Goal: Find specific page/section: Find specific page/section

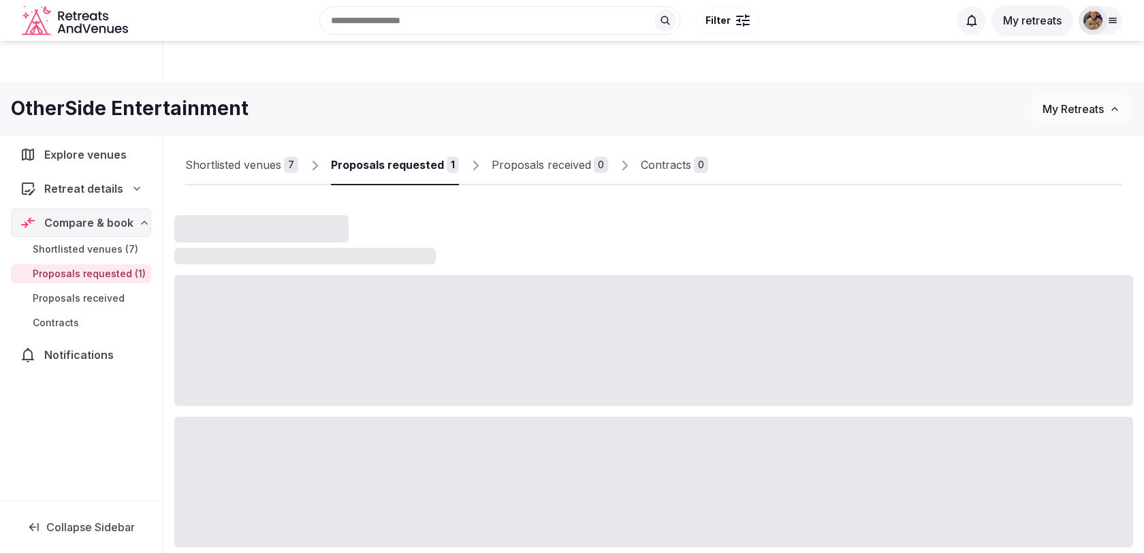
scroll to position [49, 0]
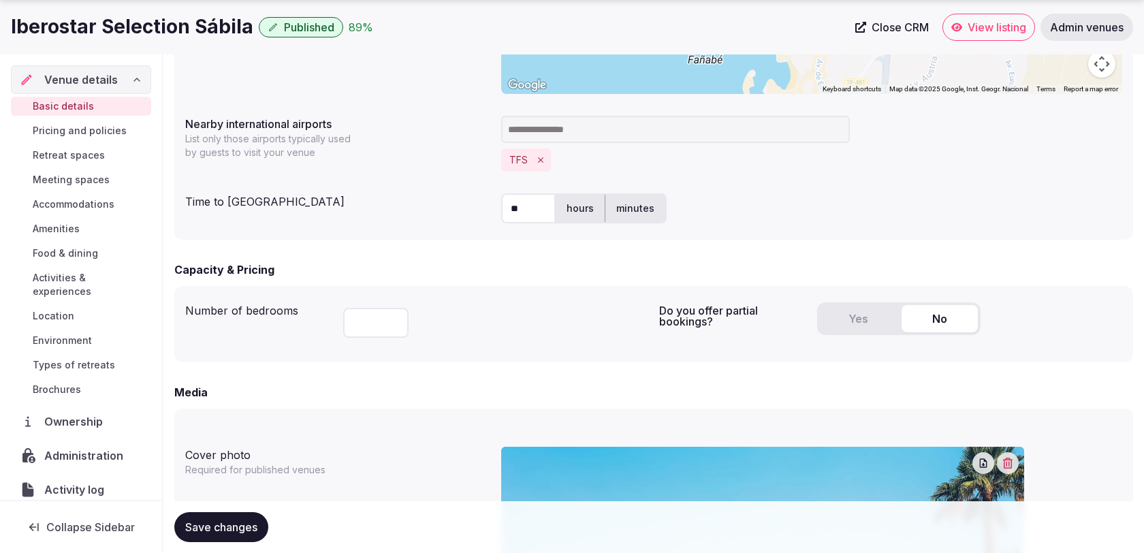
scroll to position [212, 0]
click at [1070, 36] on link "Admin venues" at bounding box center [1087, 27] width 93 height 27
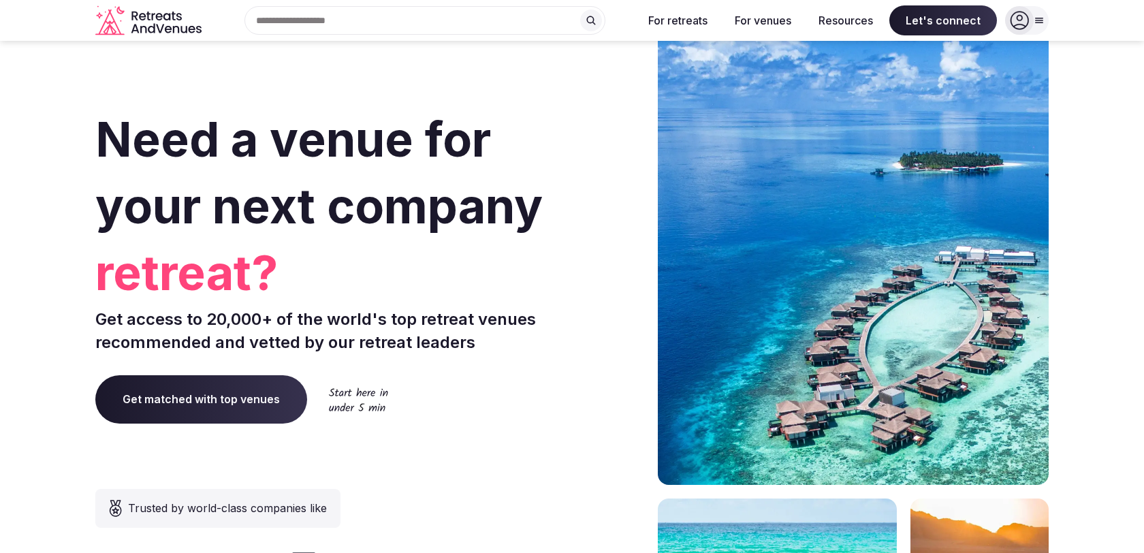
click at [1037, 29] on div at bounding box center [1027, 20] width 44 height 29
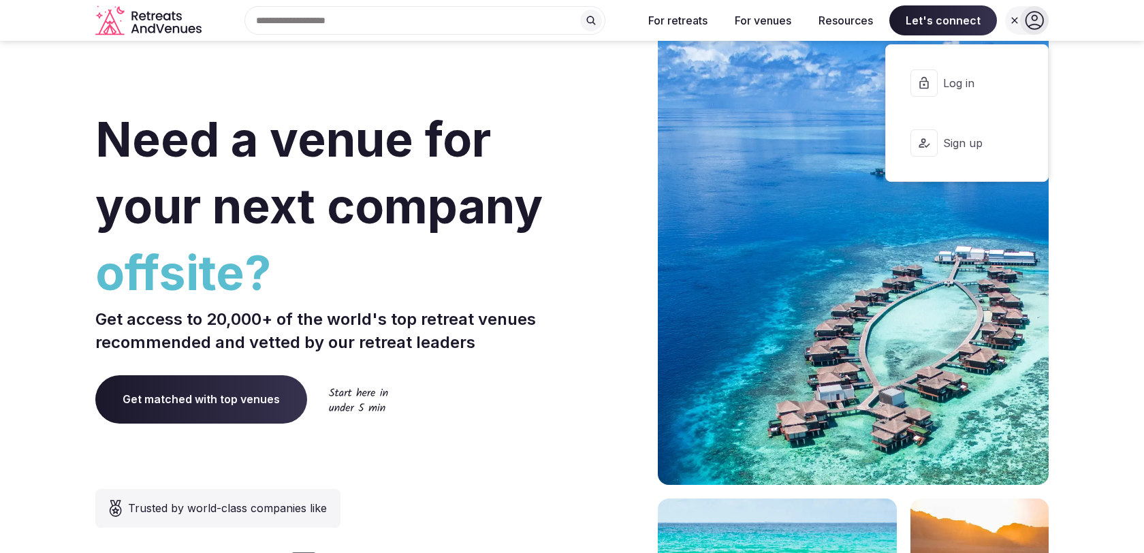
click at [970, 89] on span "Log in" at bounding box center [975, 83] width 65 height 15
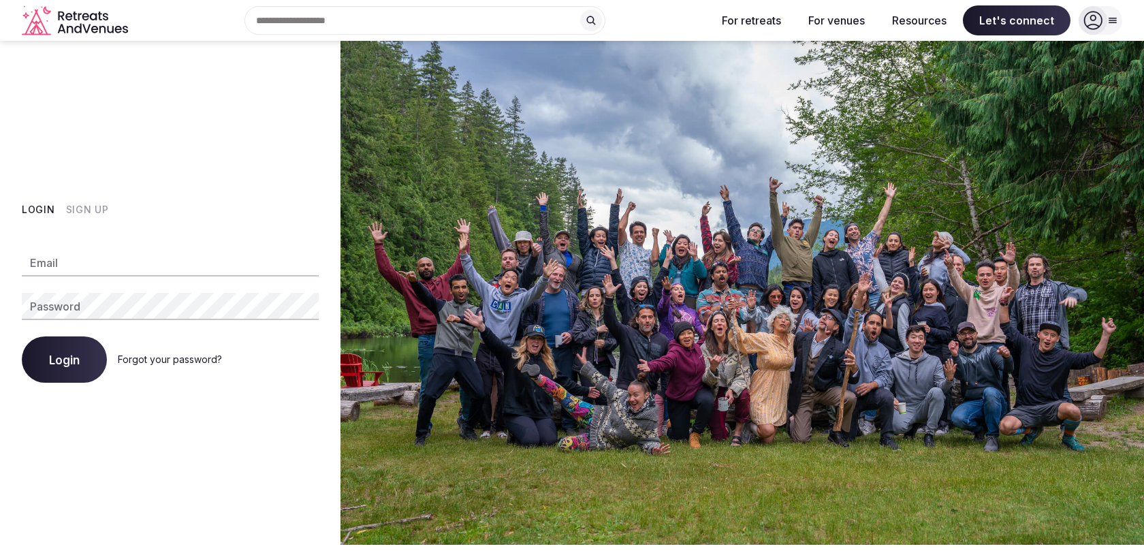
type input "**********"
click at [90, 360] on button "Login" at bounding box center [64, 359] width 85 height 46
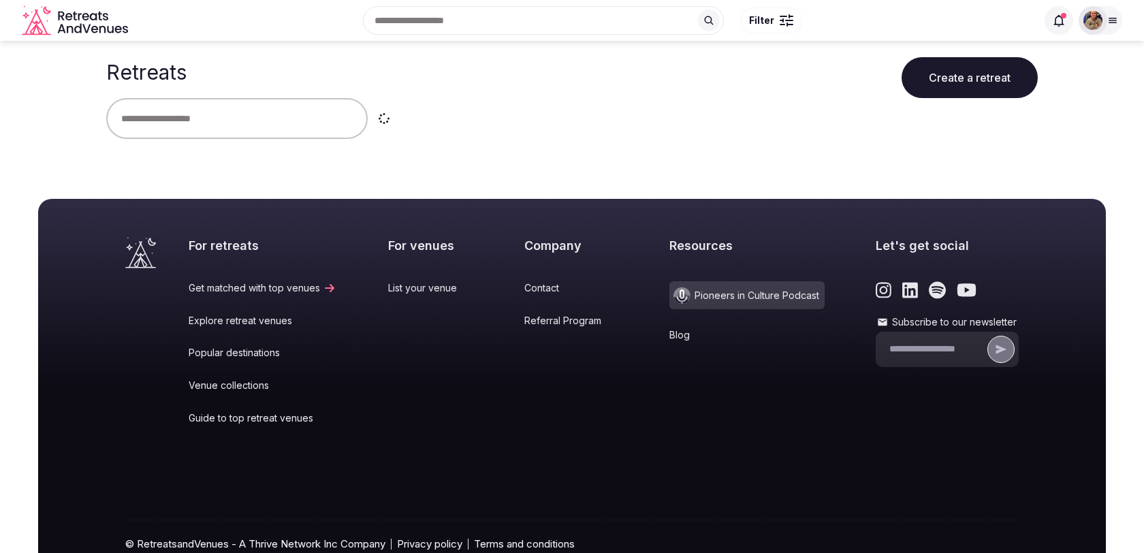
click at [1106, 25] on div at bounding box center [1093, 20] width 29 height 29
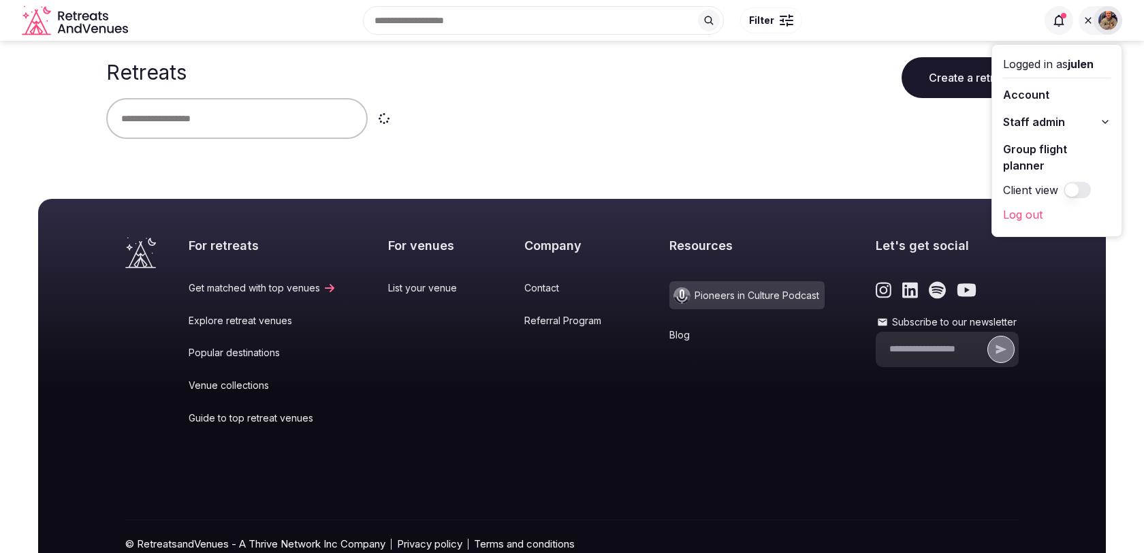
click at [1101, 124] on button "Staff admin" at bounding box center [1057, 122] width 108 height 22
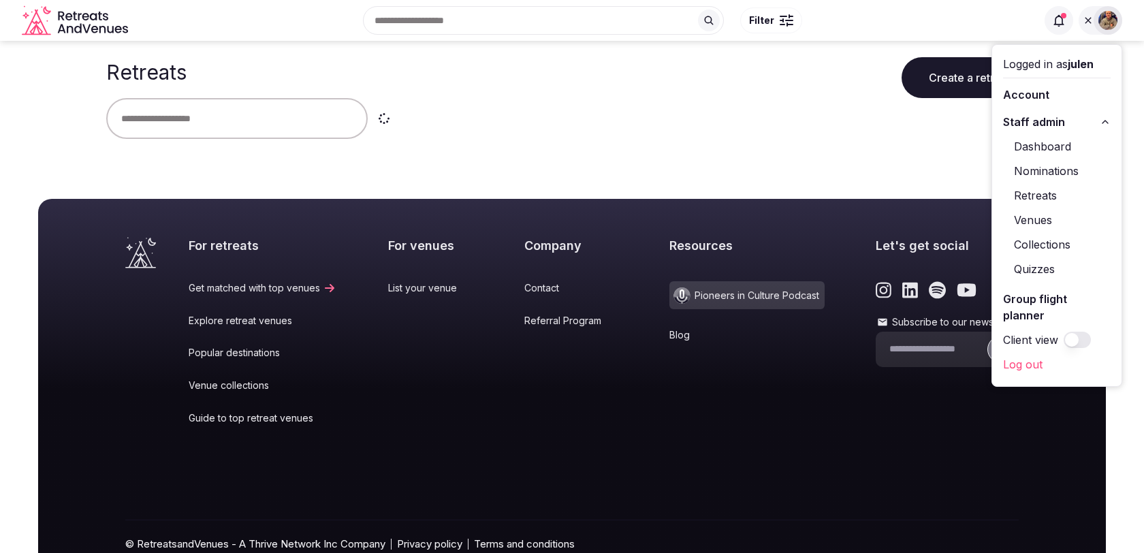
click at [1027, 221] on link "Venues" at bounding box center [1057, 220] width 108 height 22
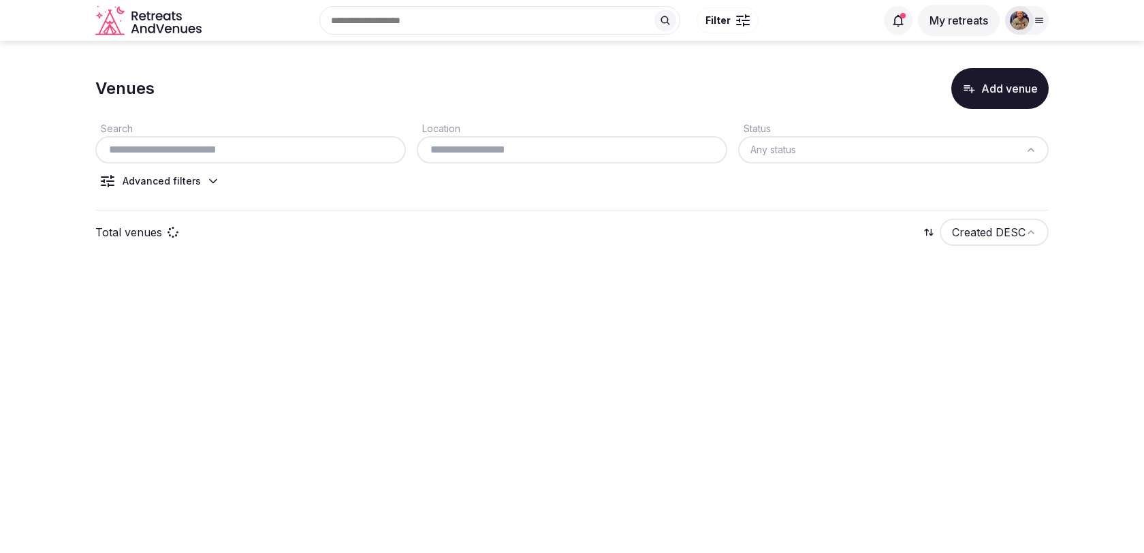
click at [210, 178] on icon at bounding box center [213, 181] width 14 height 14
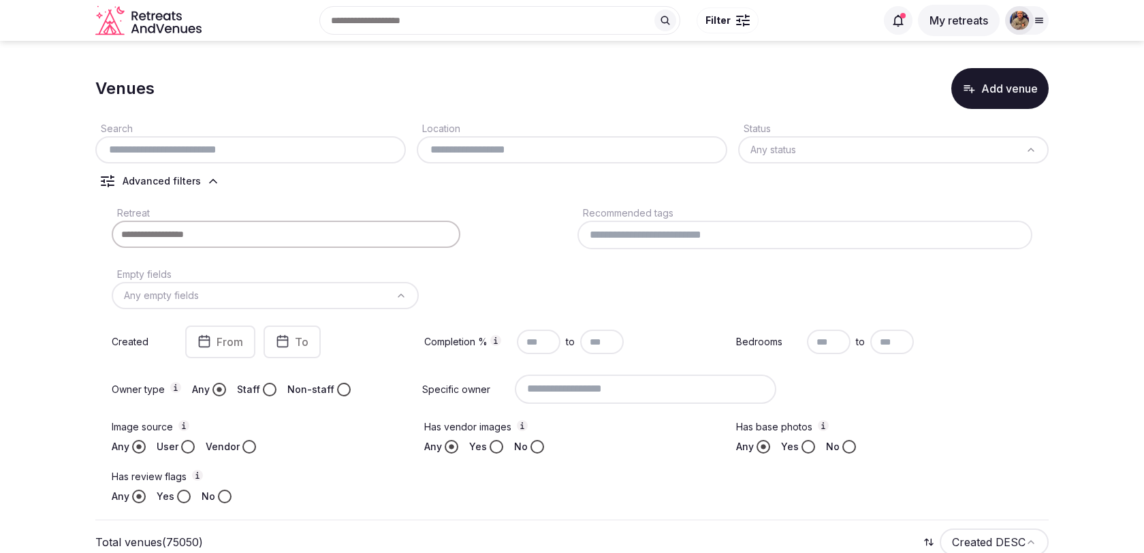
click at [607, 236] on input at bounding box center [805, 235] width 455 height 29
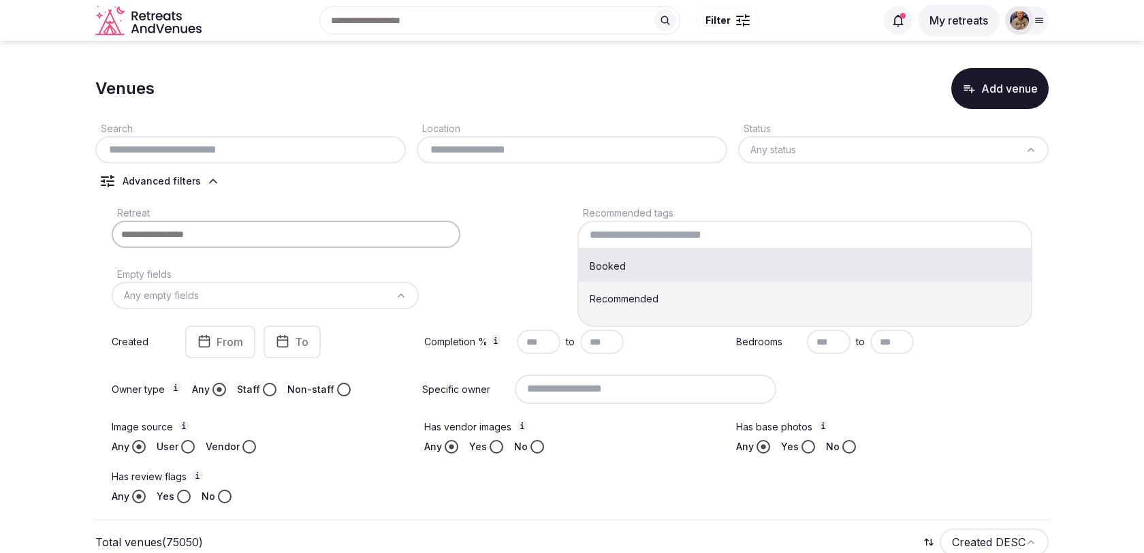
click at [607, 236] on input at bounding box center [805, 235] width 455 height 29
click at [549, 210] on div "Retreat" at bounding box center [339, 226] width 455 height 45
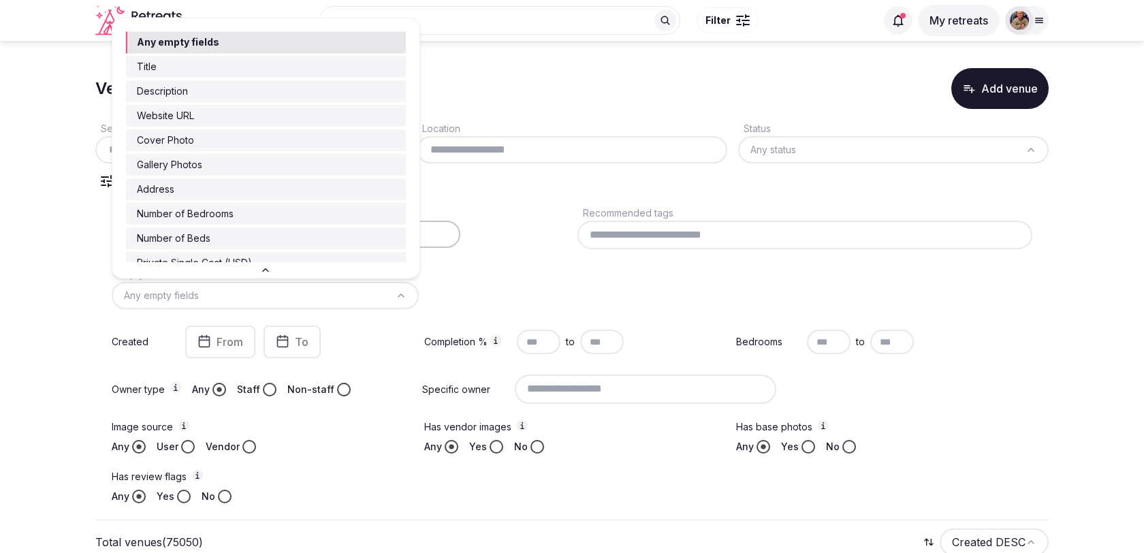
click at [353, 300] on html "Recent searches [GEOGRAPHIC_DATA] [GEOGRAPHIC_DATA], [GEOGRAPHIC_DATA] [GEOGRAP…" at bounding box center [572, 276] width 1144 height 553
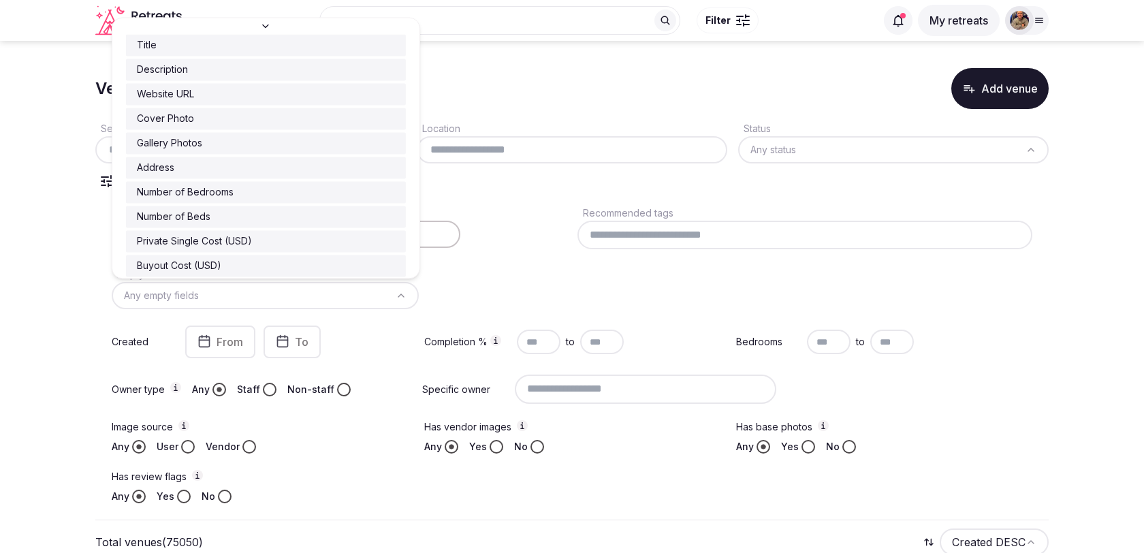
scroll to position [49, 0]
click at [530, 263] on html "Recent searches [GEOGRAPHIC_DATA] [GEOGRAPHIC_DATA], [GEOGRAPHIC_DATA] [GEOGRAP…" at bounding box center [572, 276] width 1144 height 553
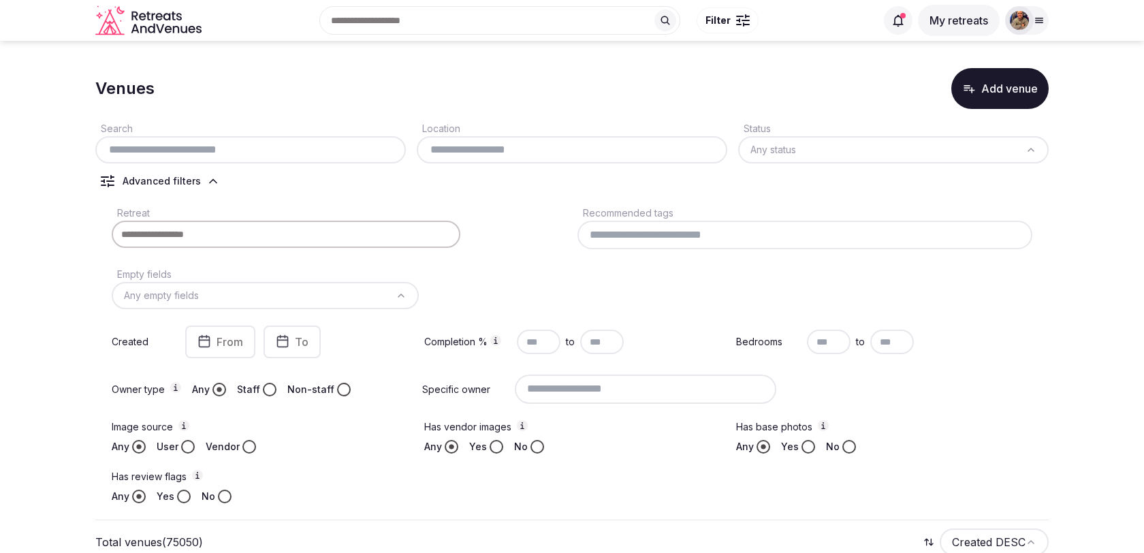
click at [525, 159] on div at bounding box center [572, 149] width 311 height 27
click at [529, 152] on input "text" at bounding box center [572, 150] width 300 height 16
click at [528, 209] on div "Retreat" at bounding box center [339, 226] width 455 height 45
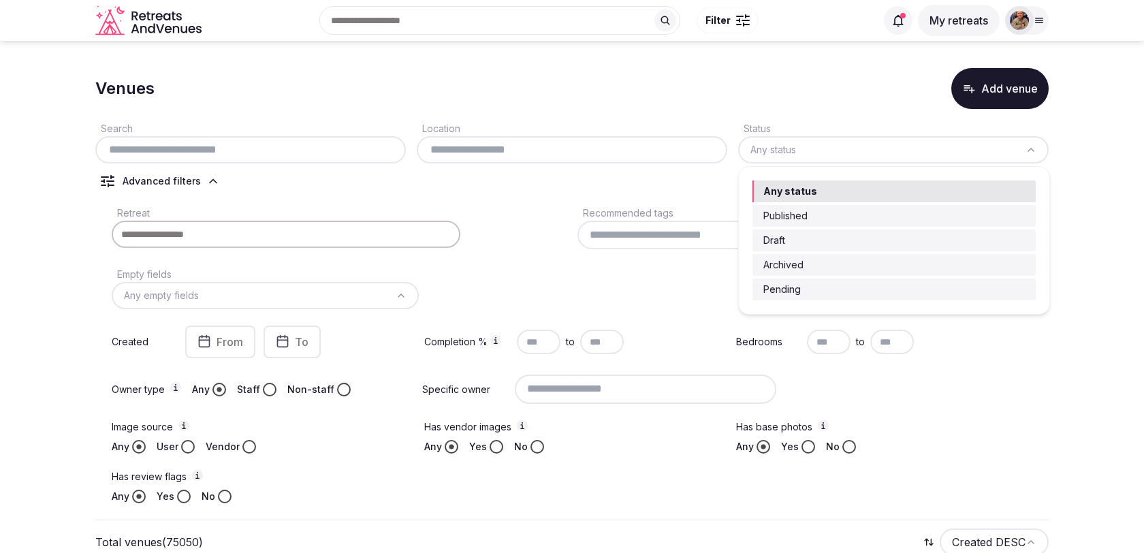
click at [780, 149] on html "Recent searches [GEOGRAPHIC_DATA] [GEOGRAPHIC_DATA], [GEOGRAPHIC_DATA] [GEOGRAP…" at bounding box center [572, 276] width 1144 height 553
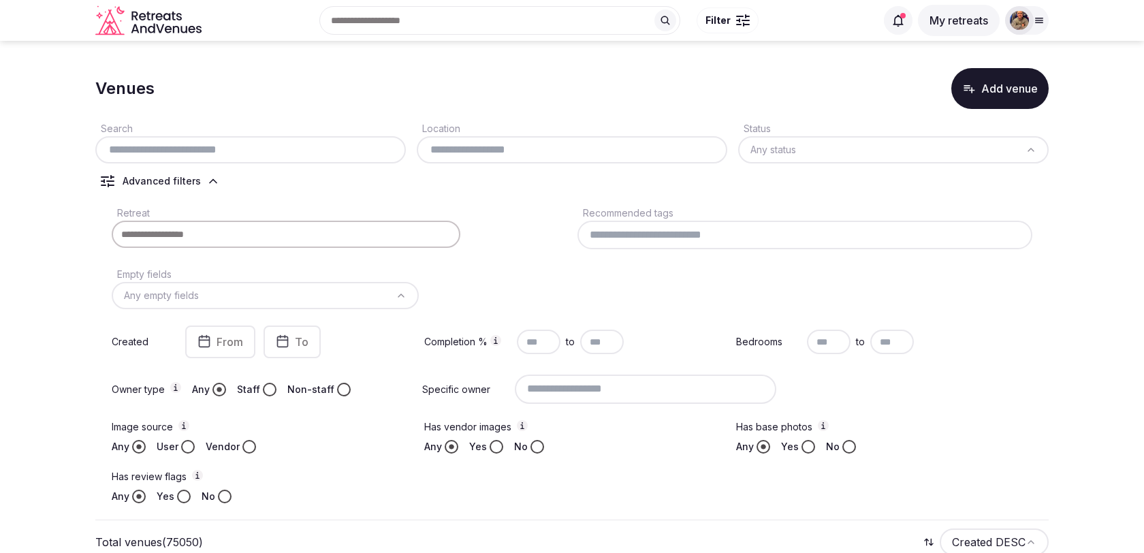
click at [782, 150] on html "Recent searches [GEOGRAPHIC_DATA] [GEOGRAPHIC_DATA], [GEOGRAPHIC_DATA] [GEOGRAP…" at bounding box center [572, 276] width 1144 height 553
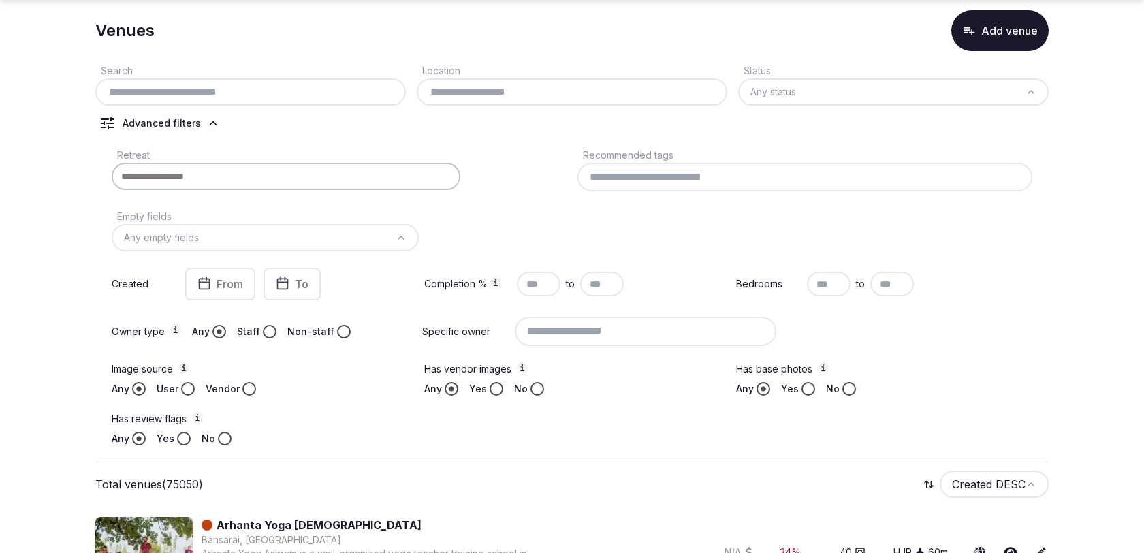
scroll to position [73, 0]
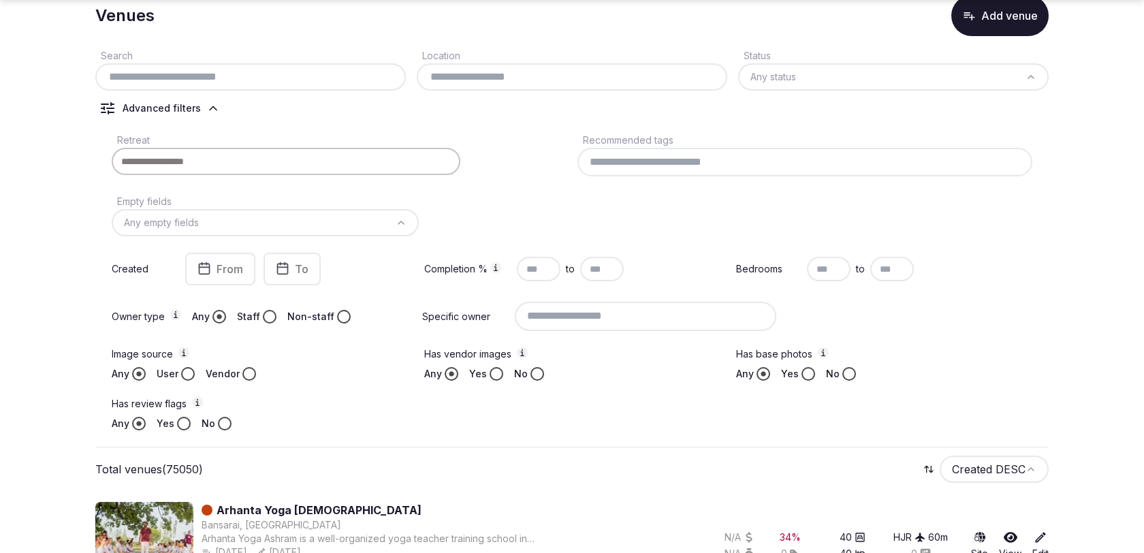
click at [888, 206] on div "Retreat Recommended tags Empty fields Any empty fields Created From To Completi…" at bounding box center [571, 281] width 953 height 310
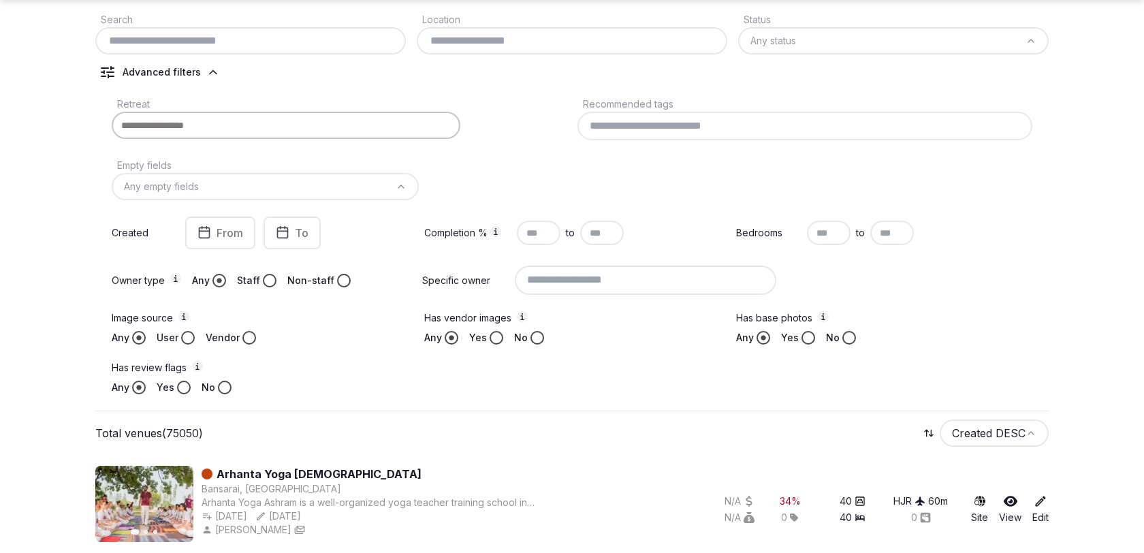
scroll to position [119, 0]
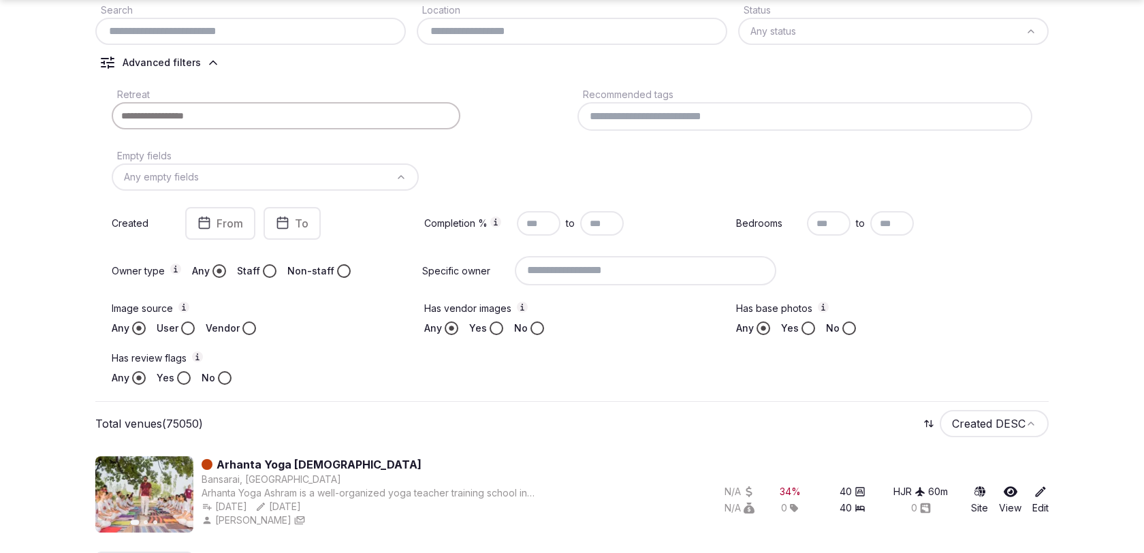
click at [880, 227] on input "text" at bounding box center [892, 223] width 44 height 25
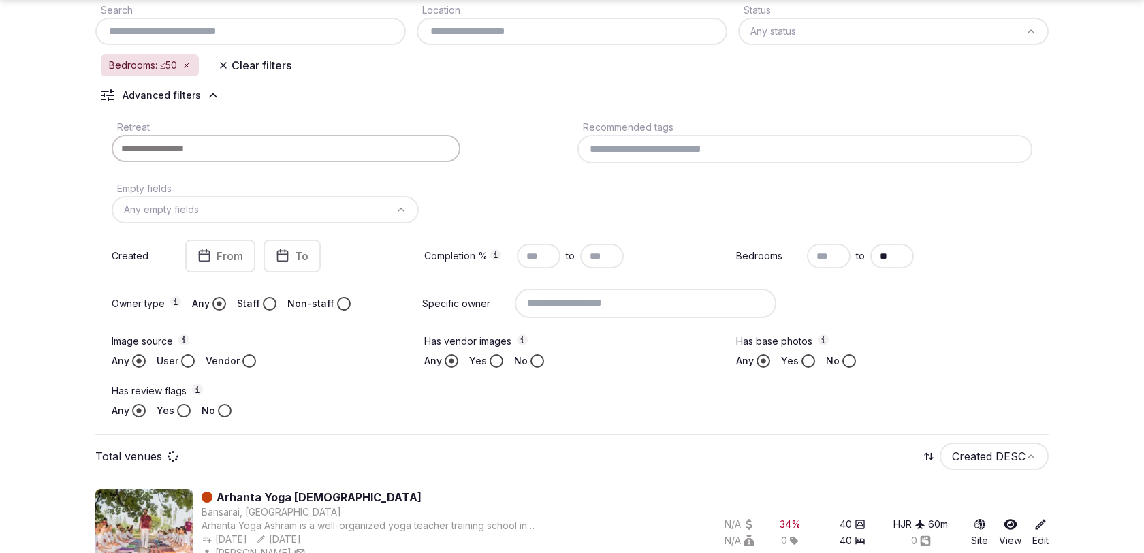
type input "**"
click at [832, 250] on input "text" at bounding box center [829, 256] width 44 height 25
type input "**"
click at [887, 254] on input "**" at bounding box center [892, 256] width 44 height 25
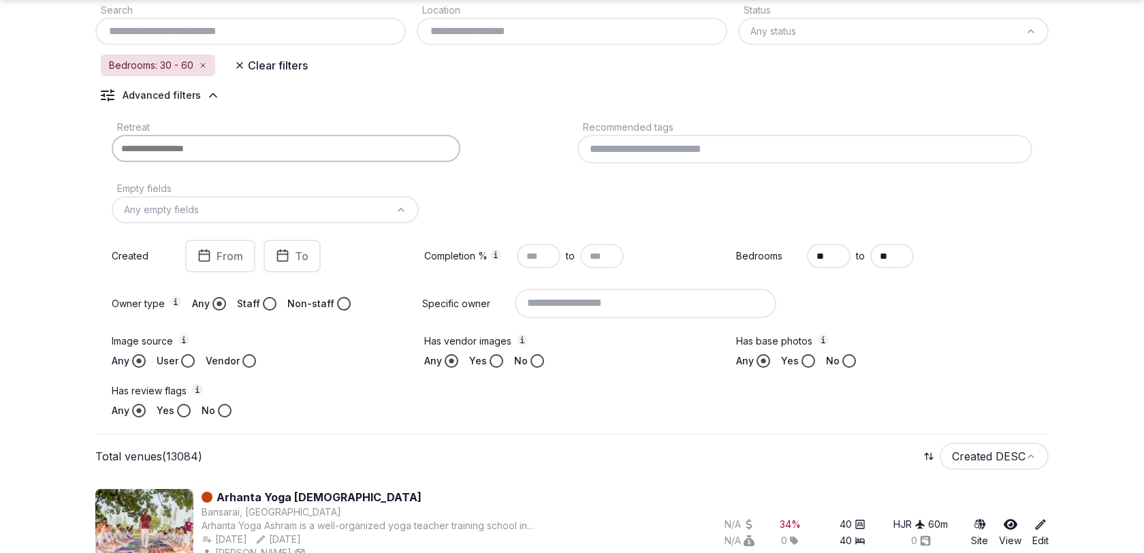
type input "**"
click at [959, 212] on div "Retreat Recommended tags Empty fields Any empty fields Created From To Completi…" at bounding box center [571, 268] width 953 height 310
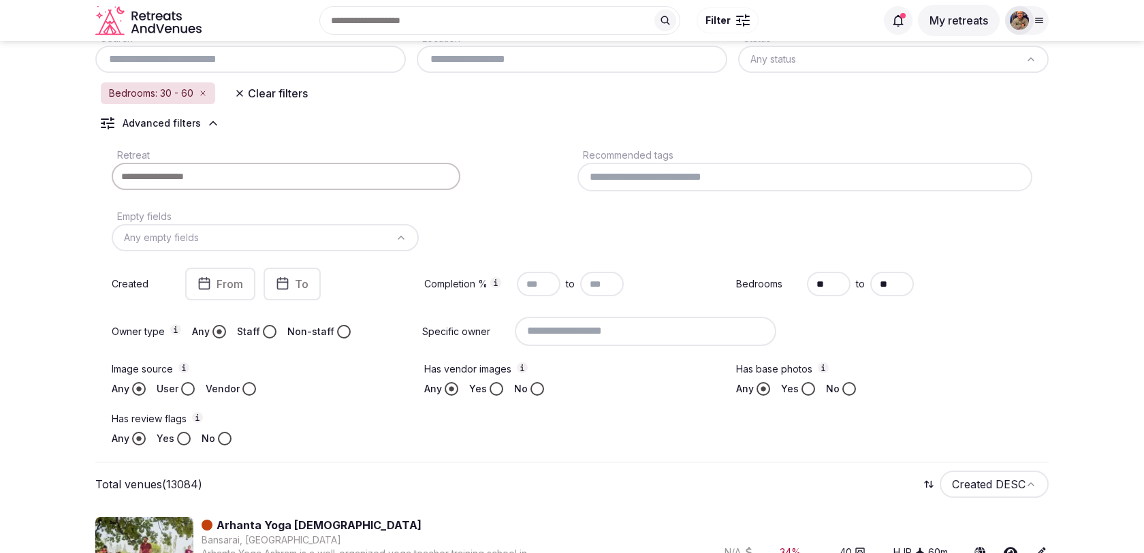
scroll to position [89, 0]
click at [479, 56] on input "text" at bounding box center [572, 60] width 300 height 16
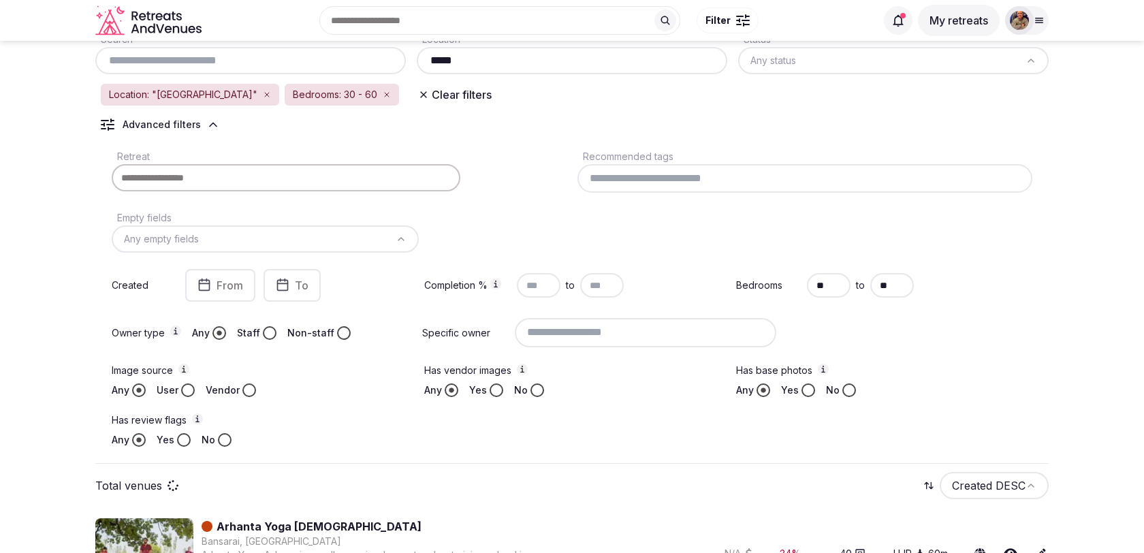
click at [506, 116] on div "Search Location ***** Status Any status Location: "[GEOGRAPHIC_DATA]" Bedrooms:…" at bounding box center [571, 242] width 953 height 444
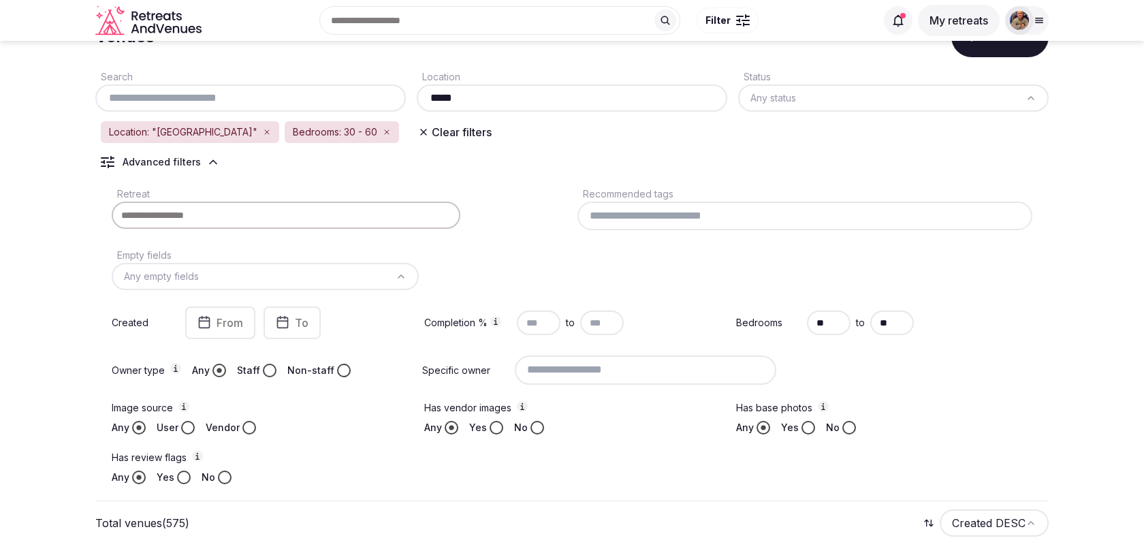
scroll to position [46, 0]
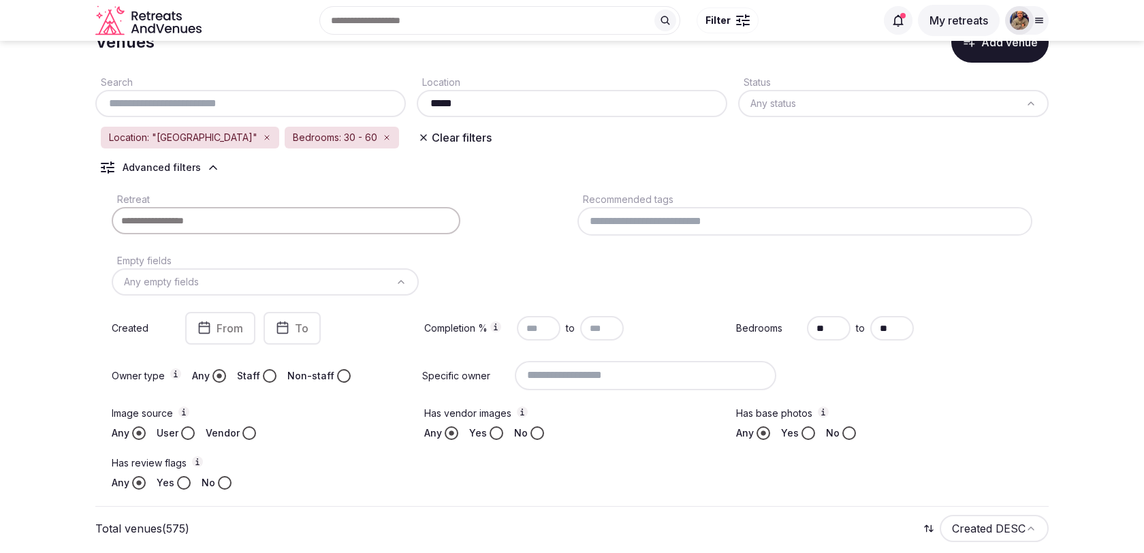
click at [659, 105] on input "*****" at bounding box center [572, 103] width 300 height 16
click at [756, 104] on html "Recent searches [GEOGRAPHIC_DATA] [GEOGRAPHIC_DATA], [GEOGRAPHIC_DATA] [GEOGRAP…" at bounding box center [572, 230] width 1144 height 553
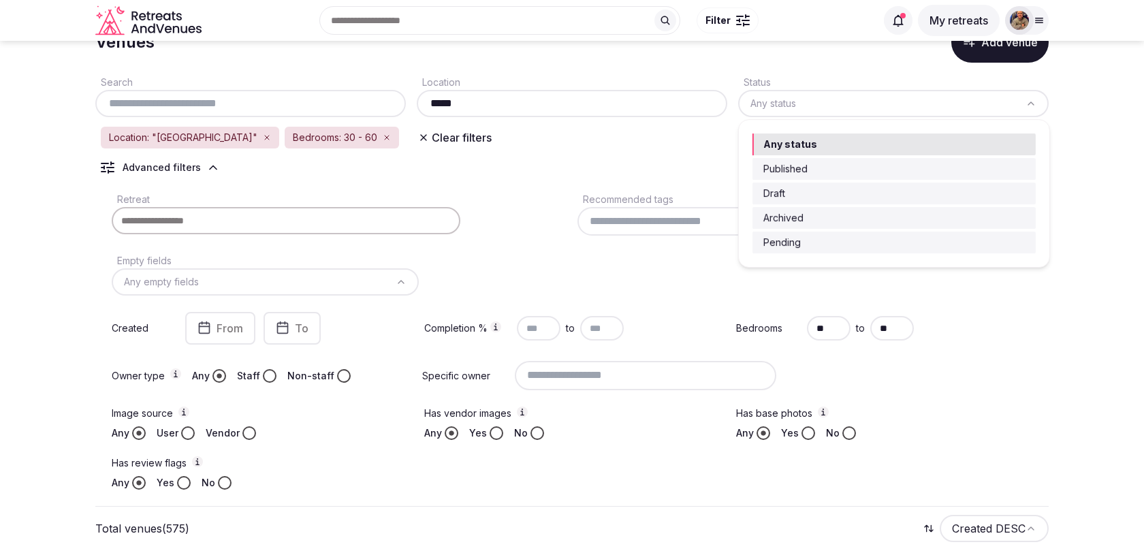
click at [756, 104] on html "Recent searches [GEOGRAPHIC_DATA] [GEOGRAPHIC_DATA], [GEOGRAPHIC_DATA] [GEOGRAP…" at bounding box center [572, 230] width 1144 height 553
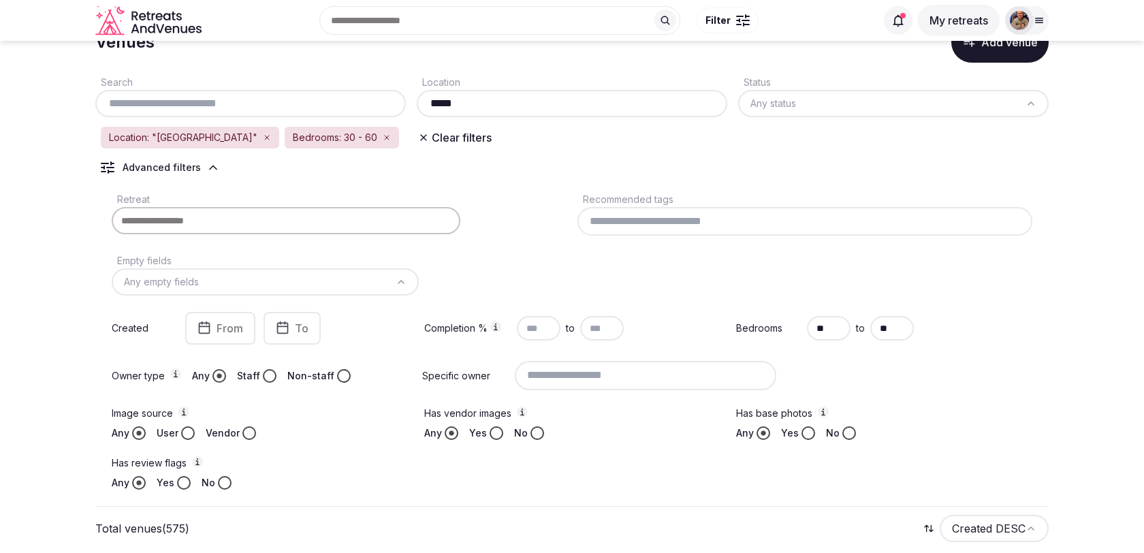
click at [347, 222] on div at bounding box center [286, 220] width 349 height 27
click at [262, 279] on html "Recent searches [GEOGRAPHIC_DATA] [GEOGRAPHIC_DATA], [GEOGRAPHIC_DATA] [GEOGRAP…" at bounding box center [572, 230] width 1144 height 553
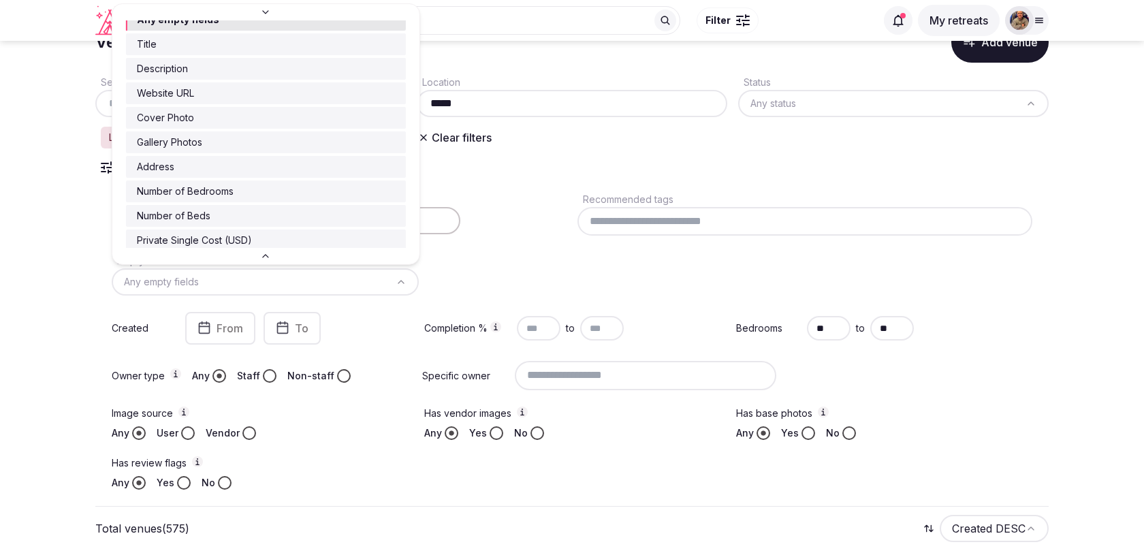
scroll to position [0, 0]
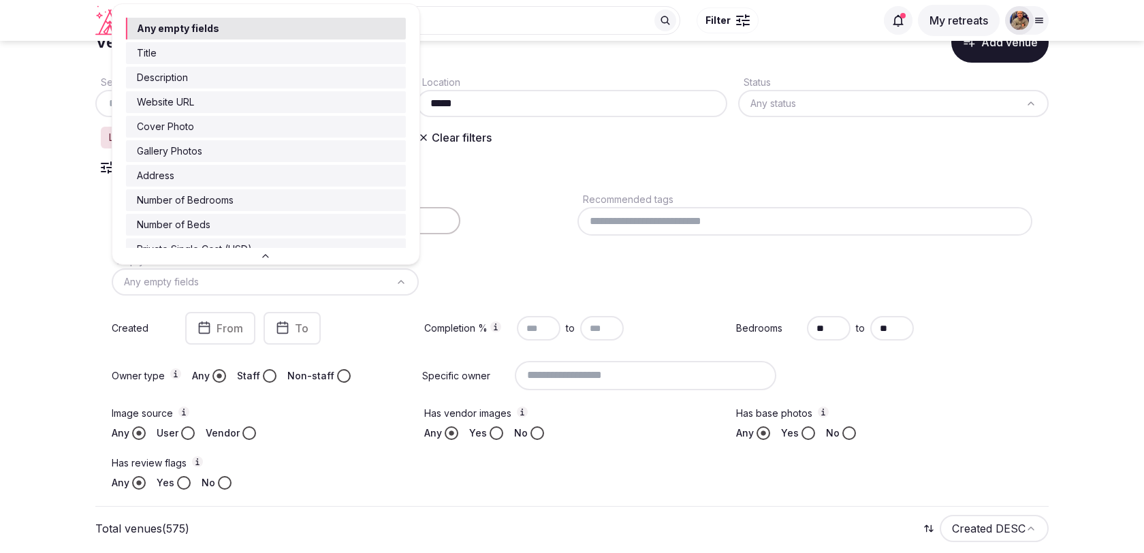
click at [505, 190] on html "Recent searches [GEOGRAPHIC_DATA] [GEOGRAPHIC_DATA], [GEOGRAPHIC_DATA] [GEOGRAP…" at bounding box center [572, 230] width 1144 height 553
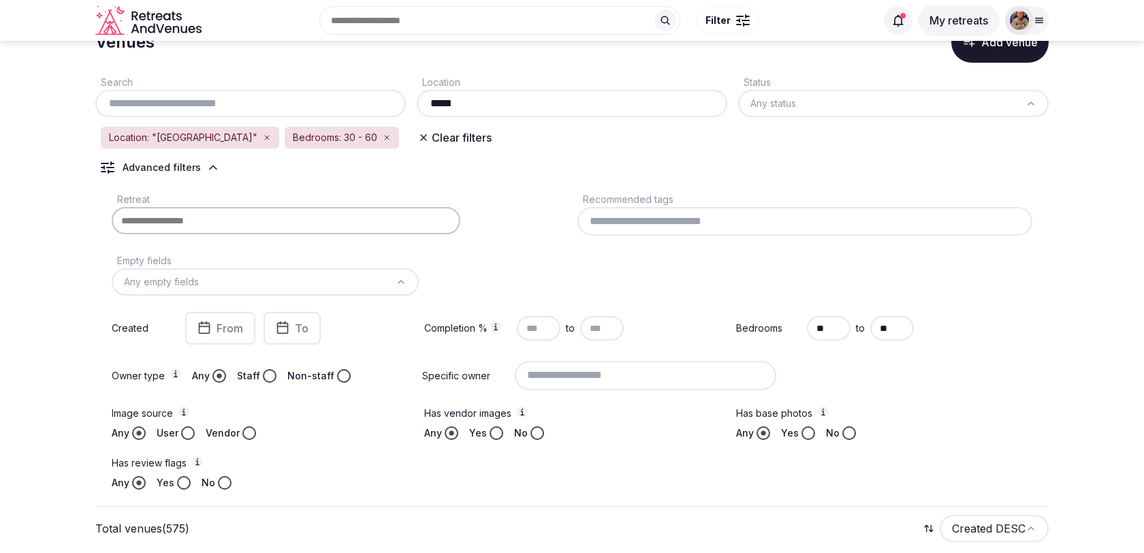
click at [507, 239] on div "Retreat Recommended tags Empty fields Any empty fields Created From To Completi…" at bounding box center [571, 340] width 953 height 310
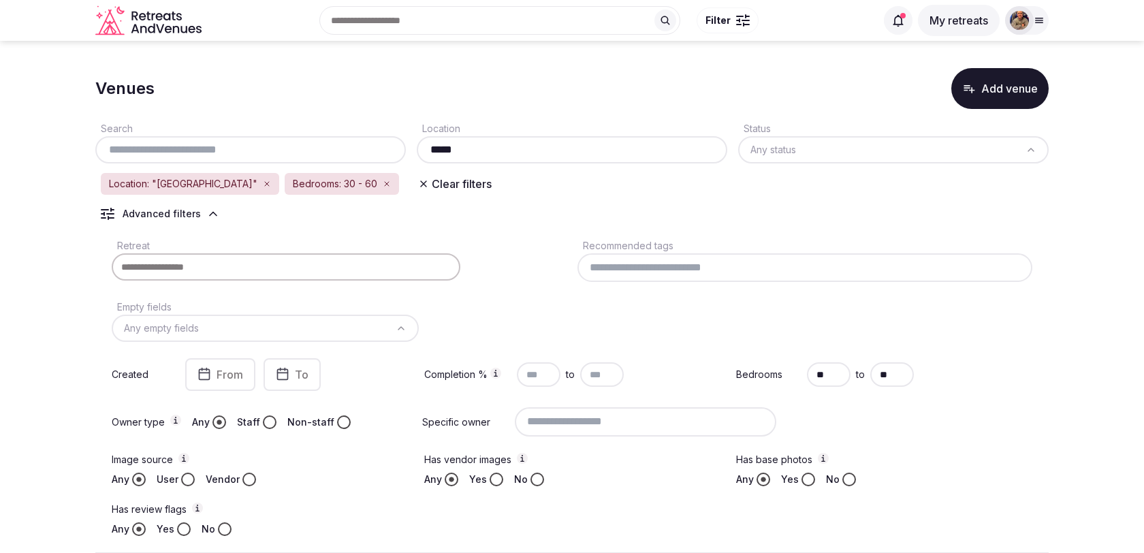
click at [521, 217] on div "Search Location ***** Status Any status Location: "[GEOGRAPHIC_DATA]" Bedrooms:…" at bounding box center [571, 331] width 953 height 444
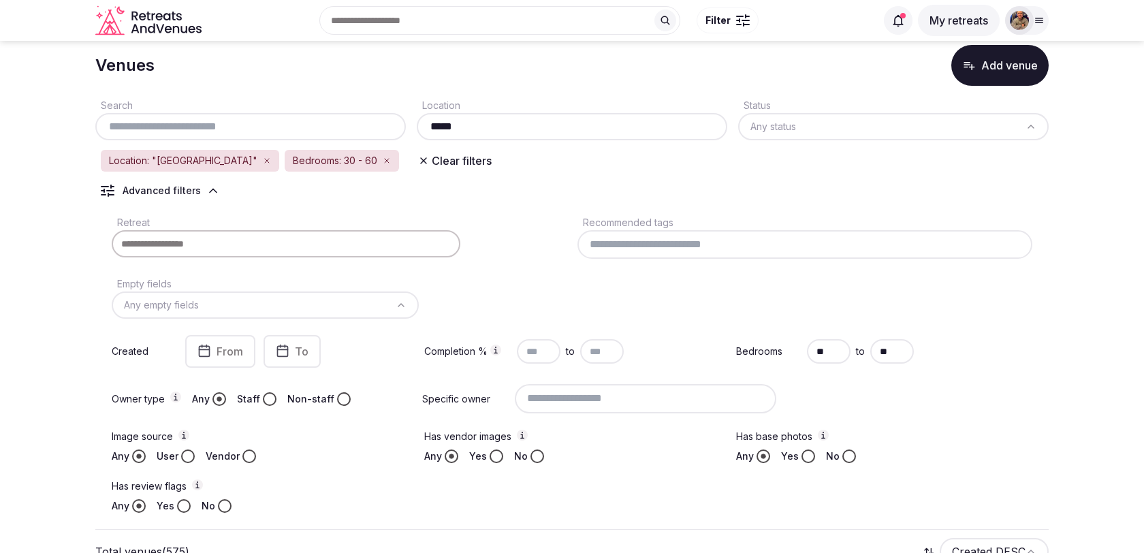
scroll to position [31, 0]
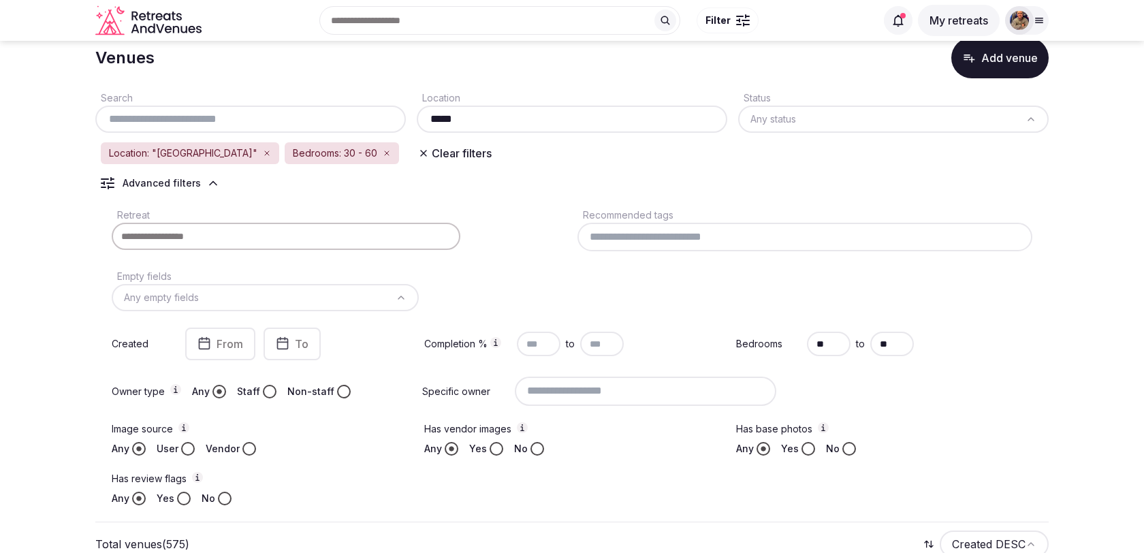
click at [479, 120] on input "*****" at bounding box center [572, 119] width 300 height 16
type input "**********"
click at [526, 166] on div "**********" at bounding box center [571, 300] width 953 height 444
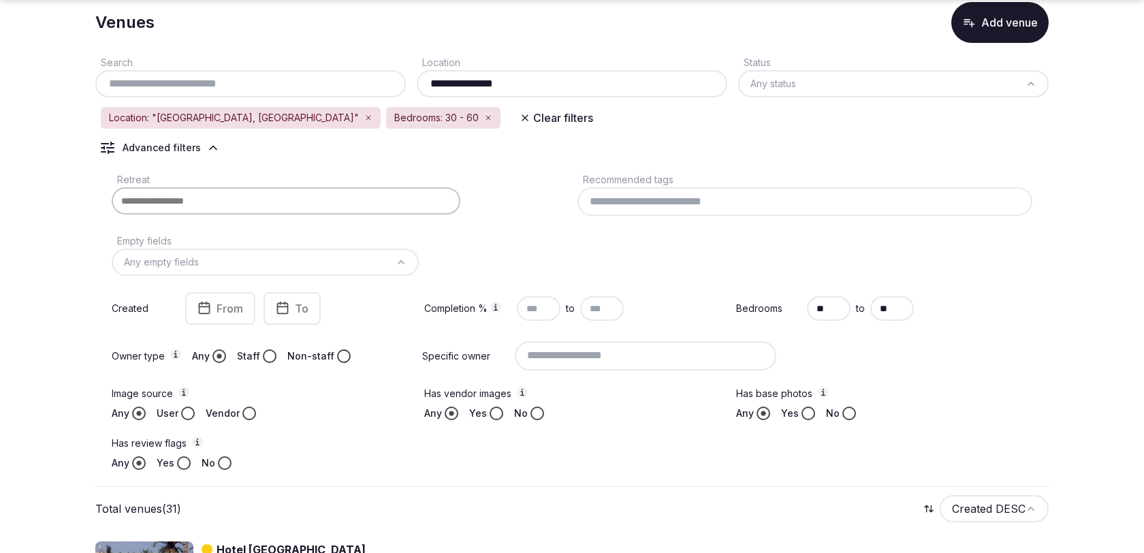
scroll to position [74, 0]
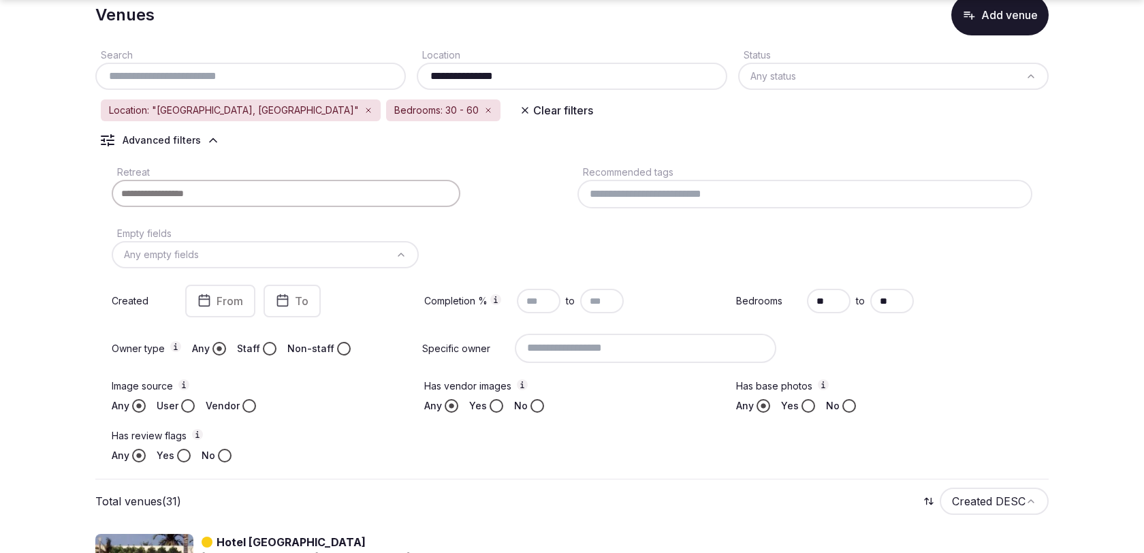
click at [206, 144] on icon at bounding box center [213, 140] width 14 height 14
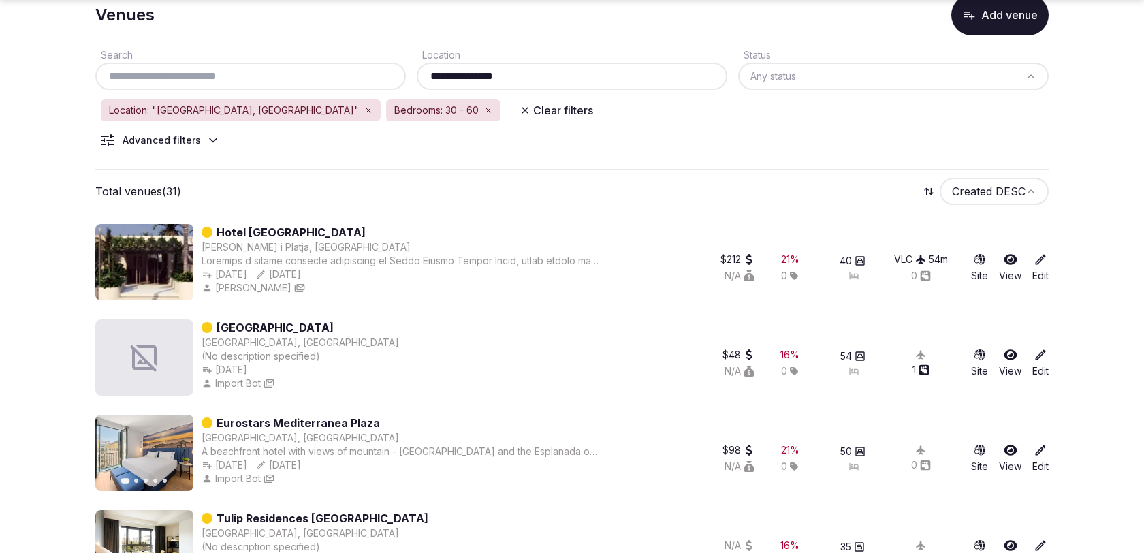
click at [206, 144] on icon at bounding box center [213, 140] width 14 height 14
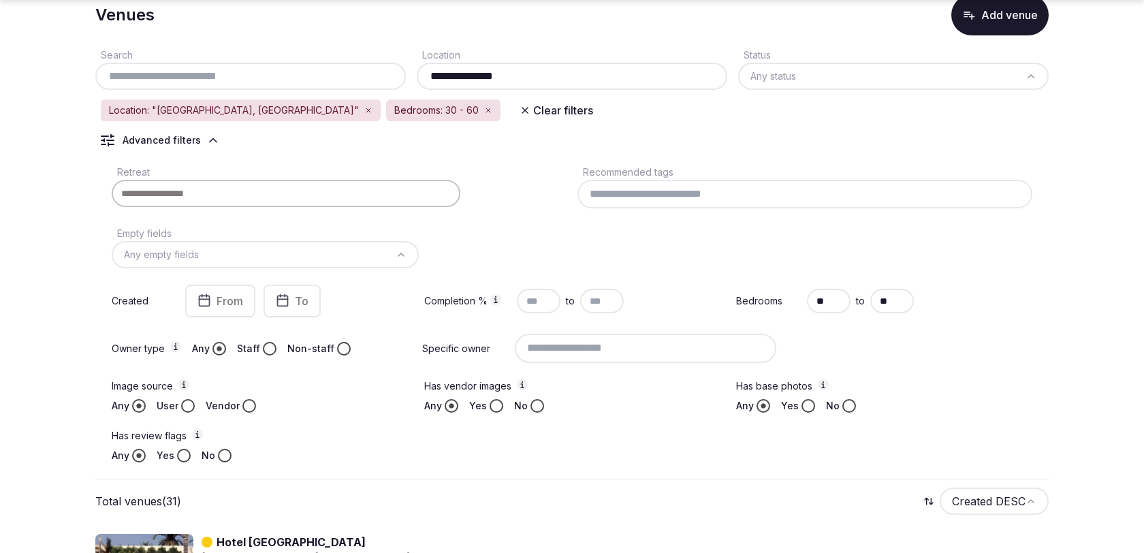
click at [506, 229] on div "Retreat Recommended tags Empty fields Any empty fields Created From To Completi…" at bounding box center [571, 313] width 953 height 310
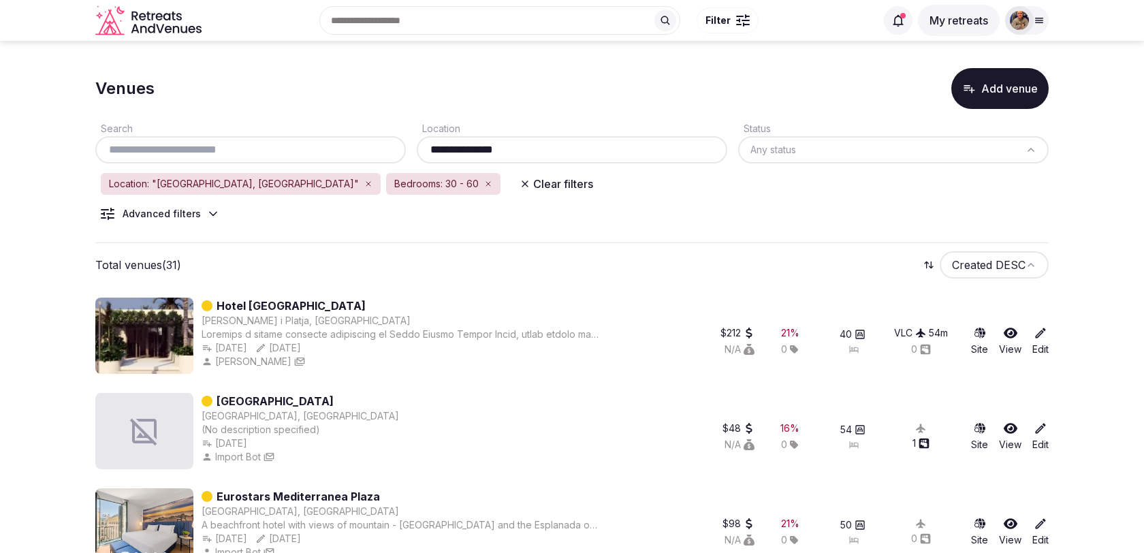
click at [210, 212] on icon at bounding box center [213, 214] width 14 height 14
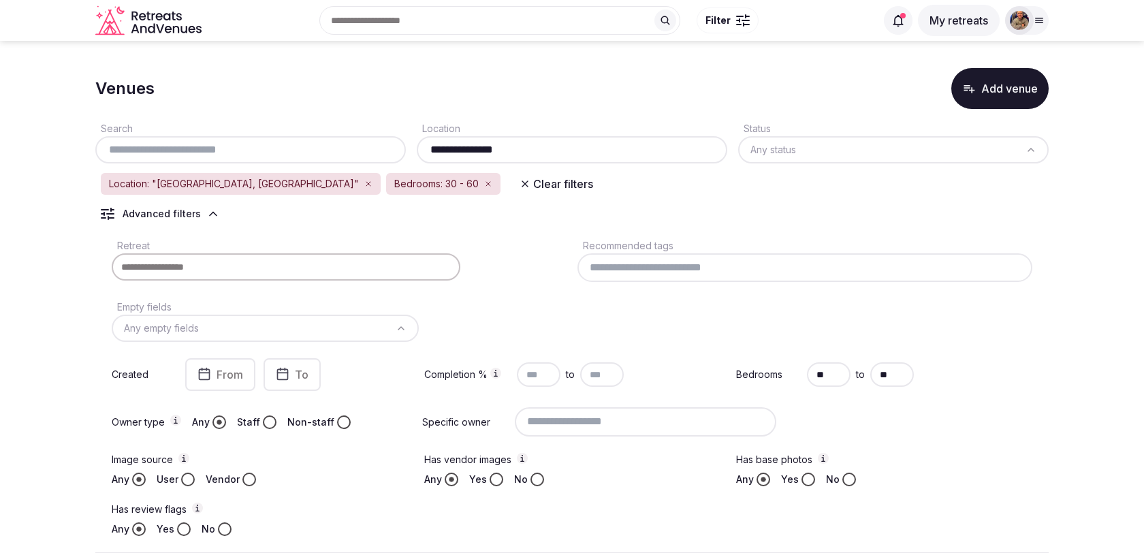
click at [514, 22] on input "text" at bounding box center [499, 20] width 361 height 29
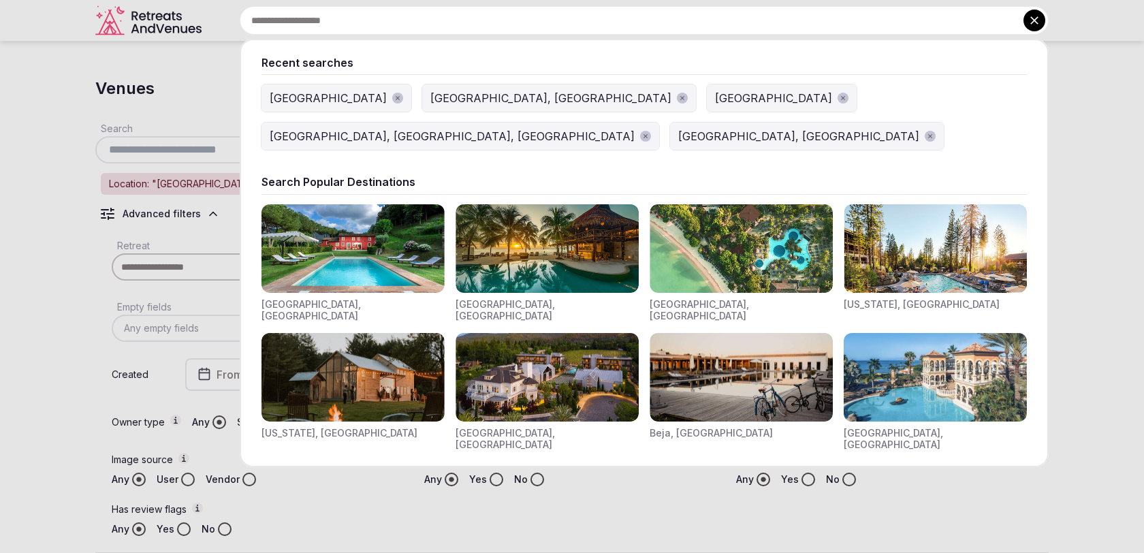
click at [1029, 26] on icon at bounding box center [1035, 21] width 14 height 14
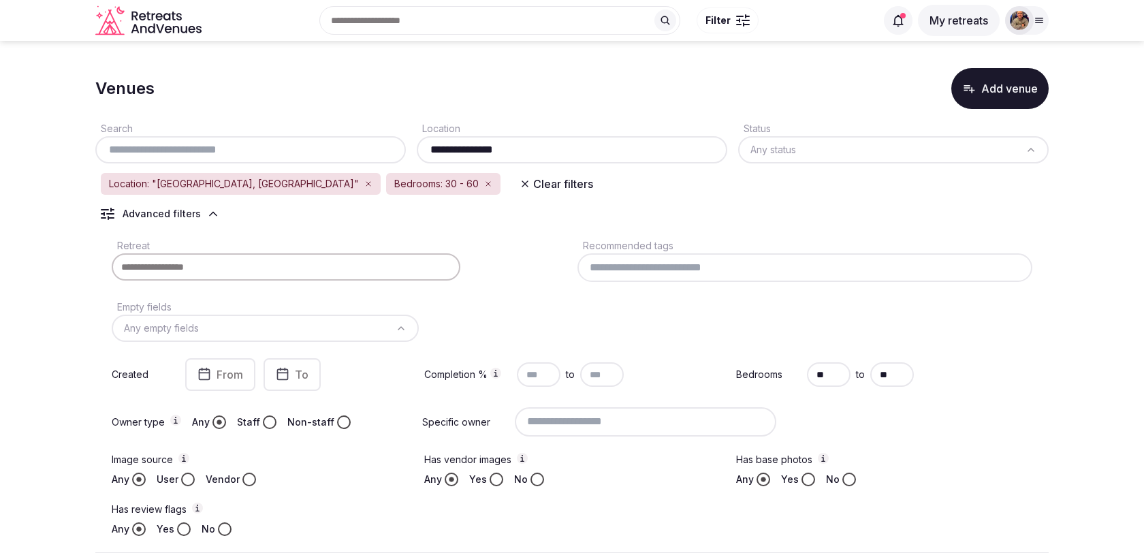
click at [743, 20] on div at bounding box center [743, 20] width 14 height 4
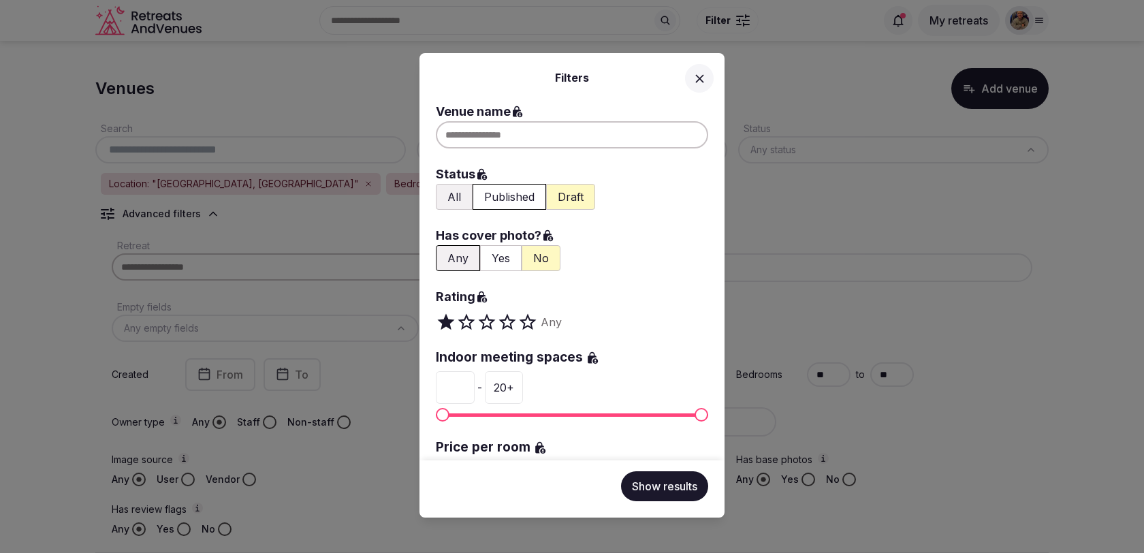
click at [706, 74] on icon at bounding box center [700, 79] width 14 height 14
